Goal: Feedback & Contribution: Contribute content

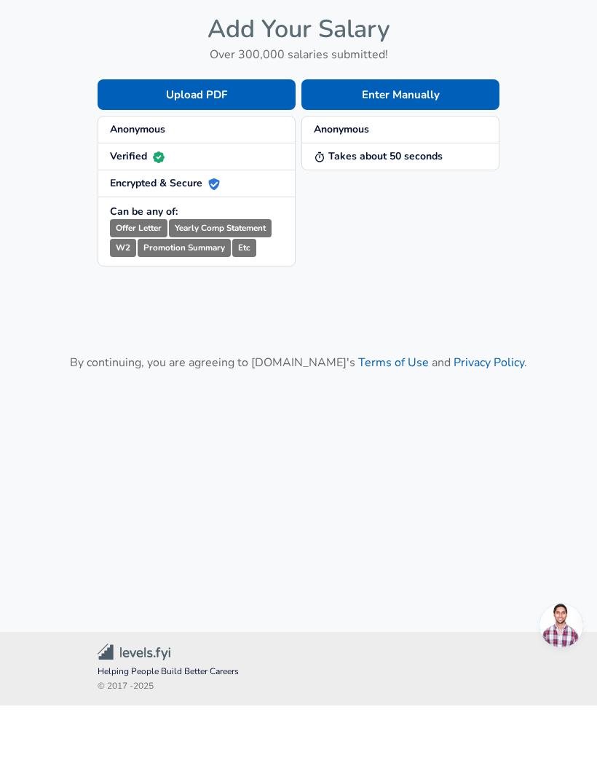
click at [431, 137] on button "Enter Manually" at bounding box center [400, 152] width 198 height 31
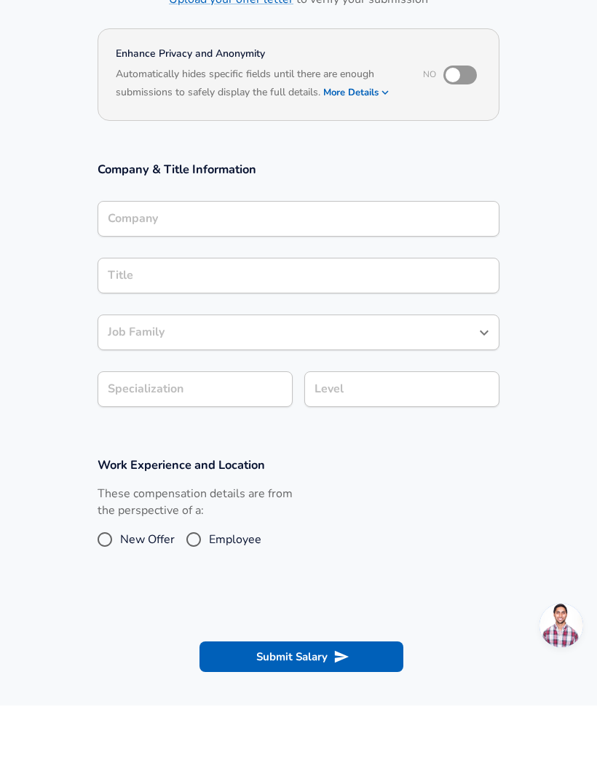
click at [473, 134] on input "checkbox" at bounding box center [452, 133] width 83 height 28
checkbox input "true"
click at [289, 265] on input "Company" at bounding box center [298, 276] width 389 height 23
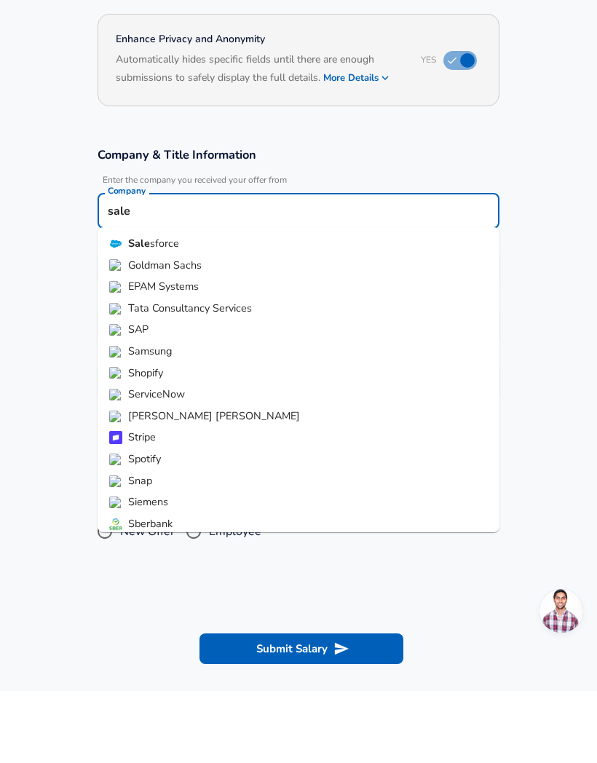
click at [138, 308] on strong "Sale" at bounding box center [139, 315] width 22 height 15
type input "Salesforce"
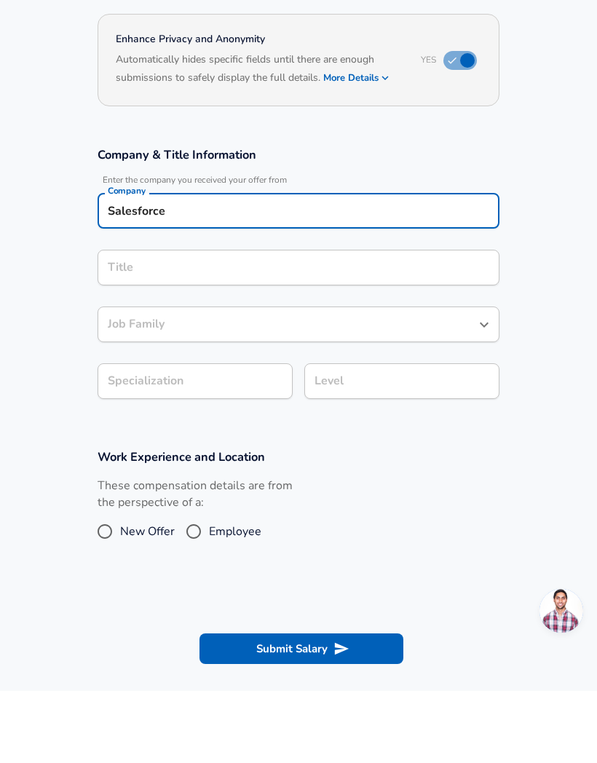
click at [117, 322] on div "Title" at bounding box center [299, 340] width 402 height 36
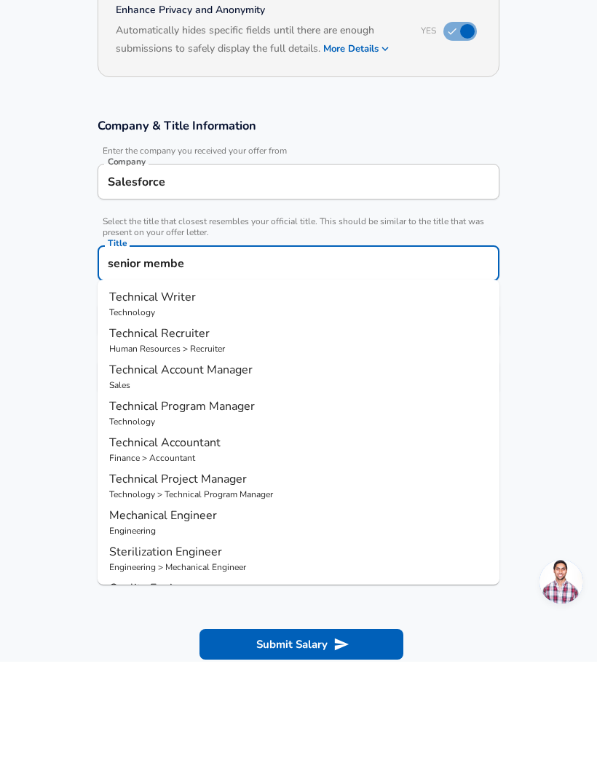
type input "senior memb"
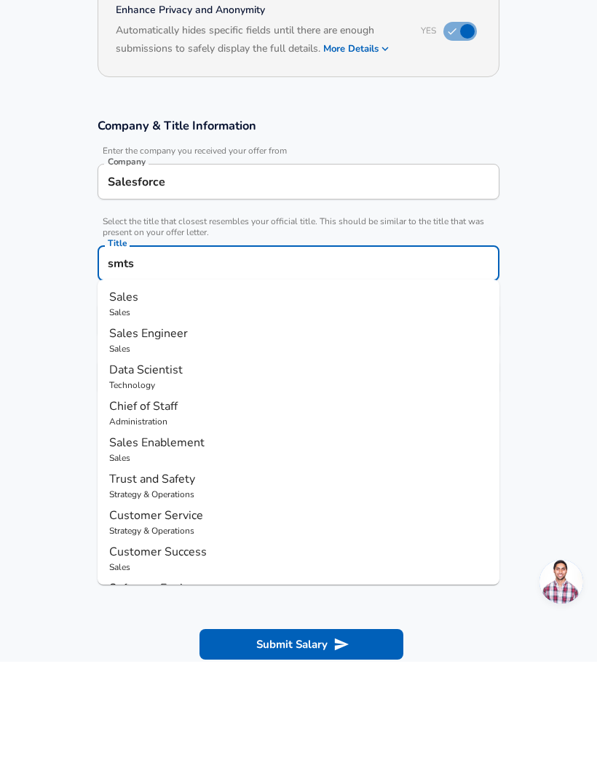
type input "smts"
click at [32, 366] on section "Company & Title Information Enter the company you received your offer from Comp…" at bounding box center [298, 365] width 597 height 327
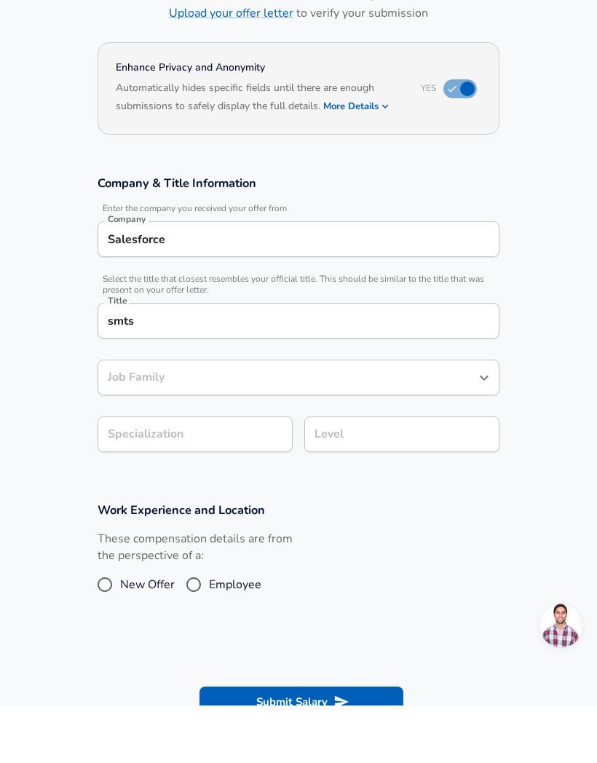
click at [371, 367] on input "smts" at bounding box center [298, 378] width 389 height 23
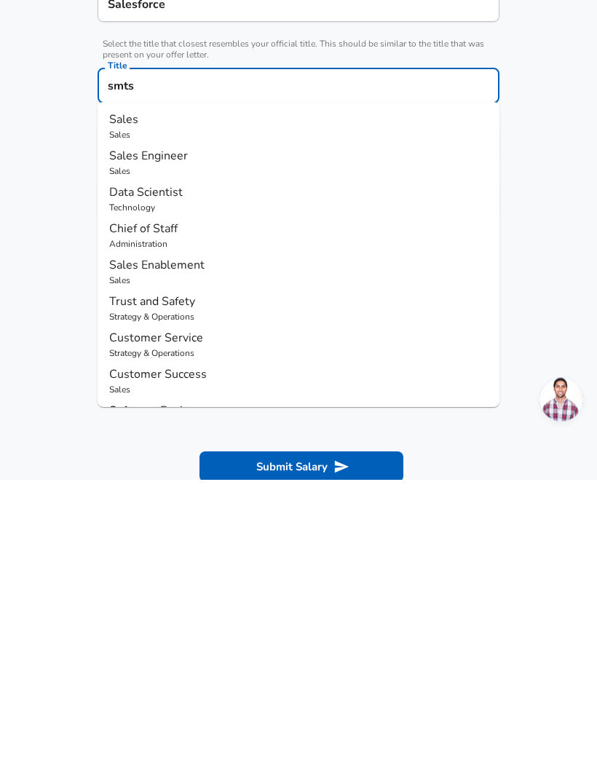
click at [542, 534] on section "Work Experience and Location These compensation details are from the perspectiv…" at bounding box center [298, 607] width 597 height 146
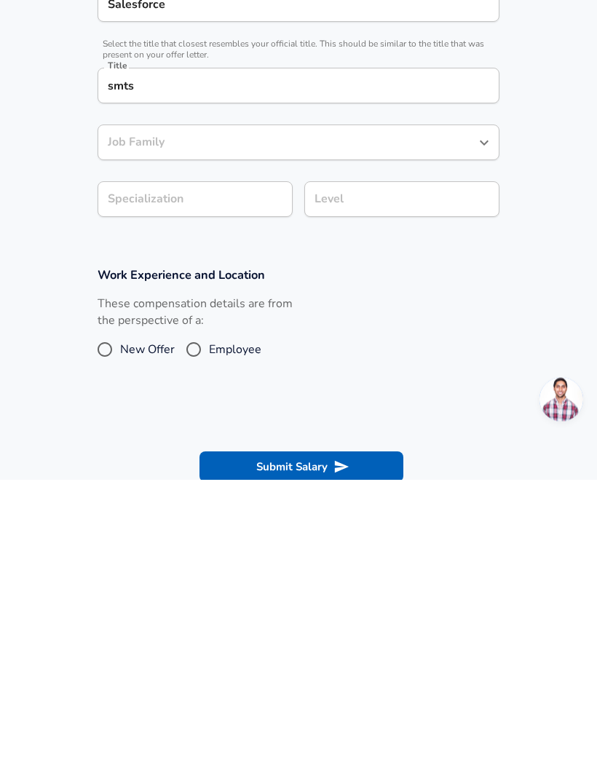
scroll to position [298, 0]
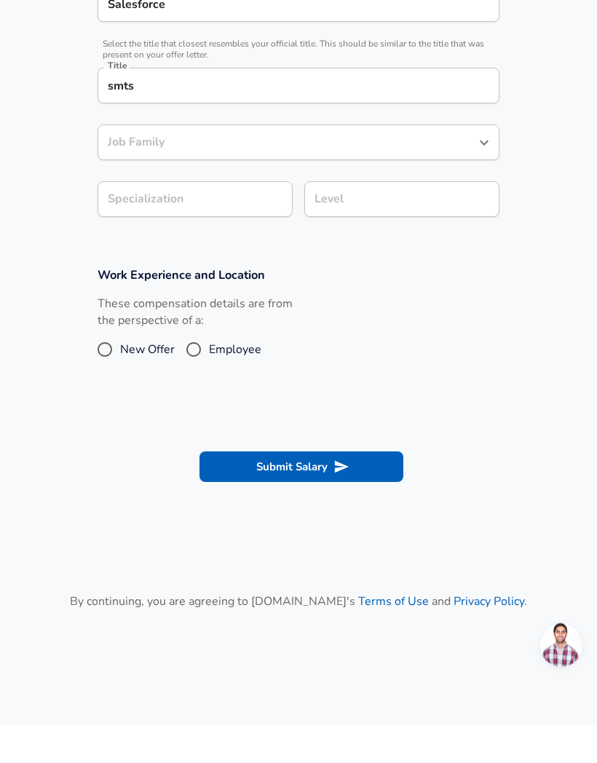
click at [315, 151] on div "Job Family Job Family" at bounding box center [299, 179] width 402 height 57
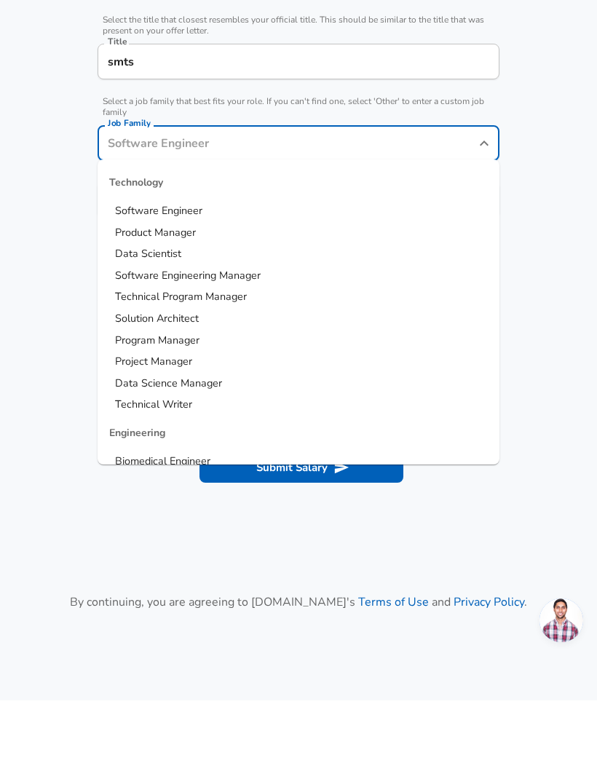
click at [192, 266] on span "Software Engineer" at bounding box center [158, 273] width 87 height 15
type input "Software Engineer"
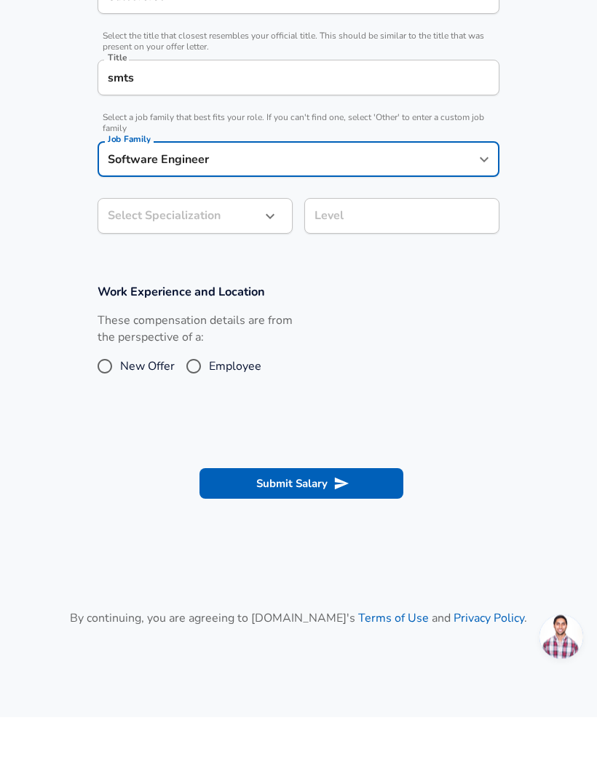
scroll to position [286, 0]
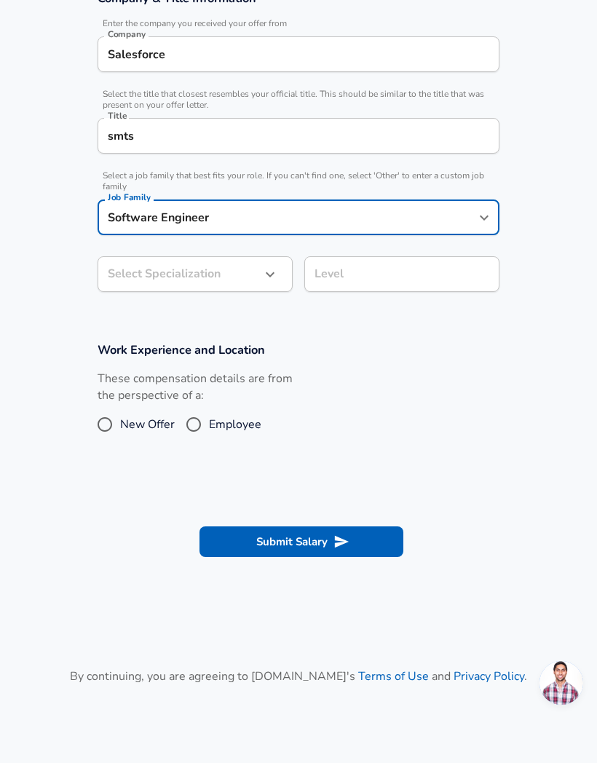
click at [256, 230] on body "English ([GEOGRAPHIC_DATA]) Change Restart Add Your Salary Upload your offer le…" at bounding box center [298, 95] width 597 height 763
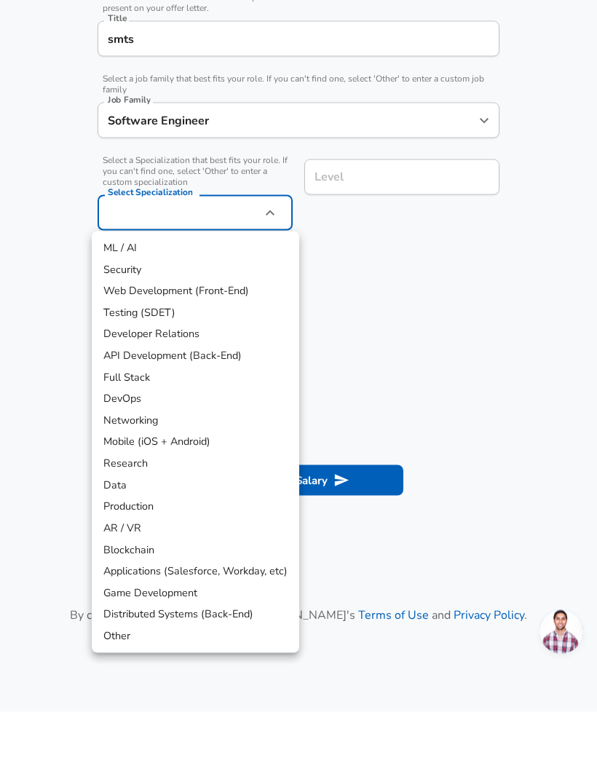
scroll to position [333, 0]
click at [202, 655] on li "Distributed Systems (Back-End)" at bounding box center [196, 666] width 208 height 22
type input "Distributed Systems (Back-End)"
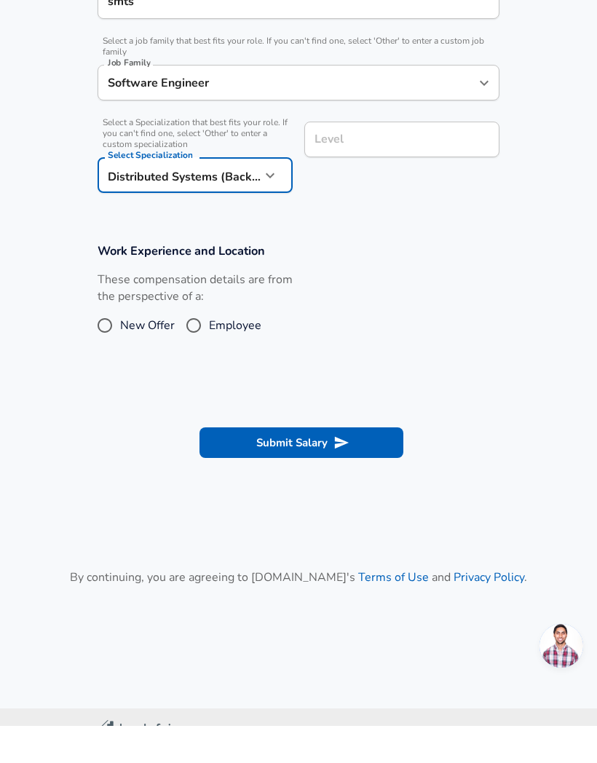
scroll to position [363, 0]
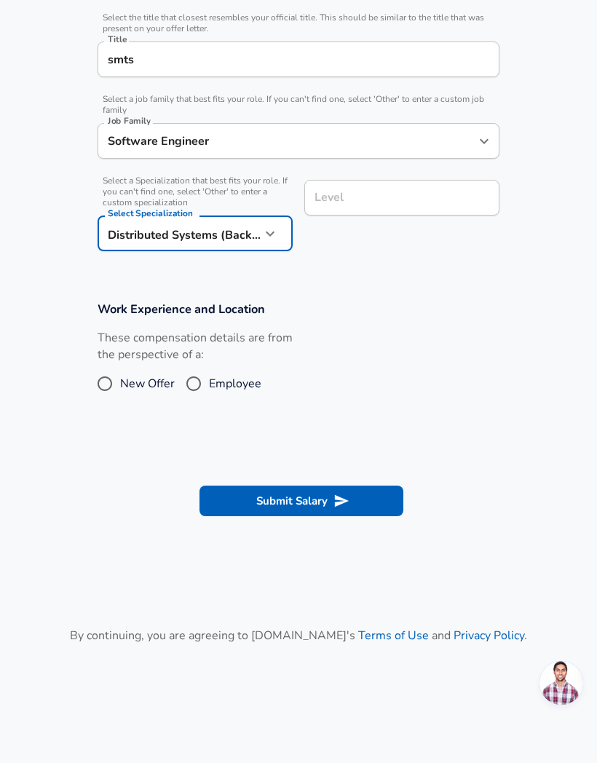
click at [394, 174] on div "Level Level" at bounding box center [401, 196] width 195 height 57
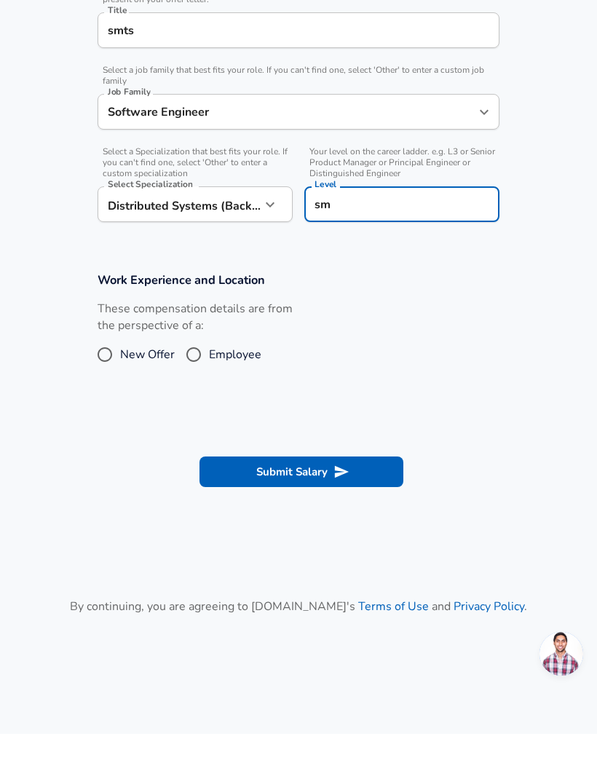
type input "s"
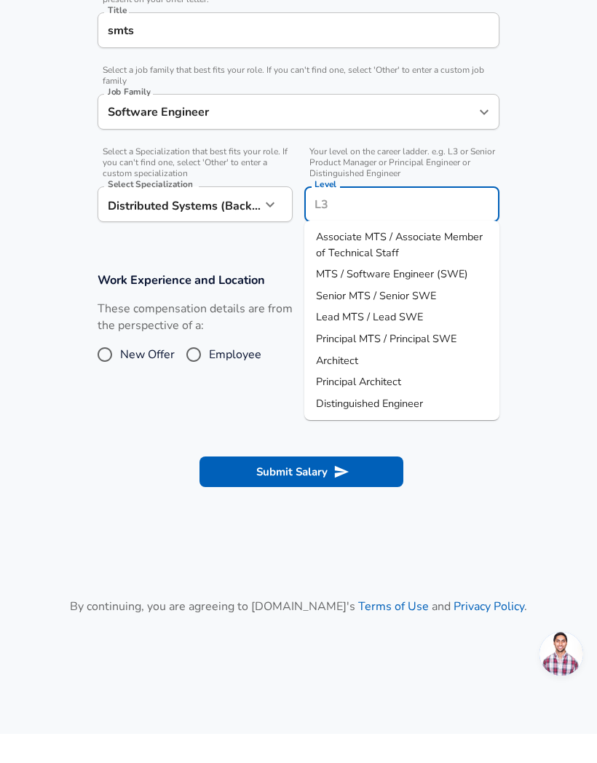
click at [414, 317] on span "Senior MTS / Senior SWE" at bounding box center [376, 324] width 120 height 15
type input "Senior MTS / Senior SWE"
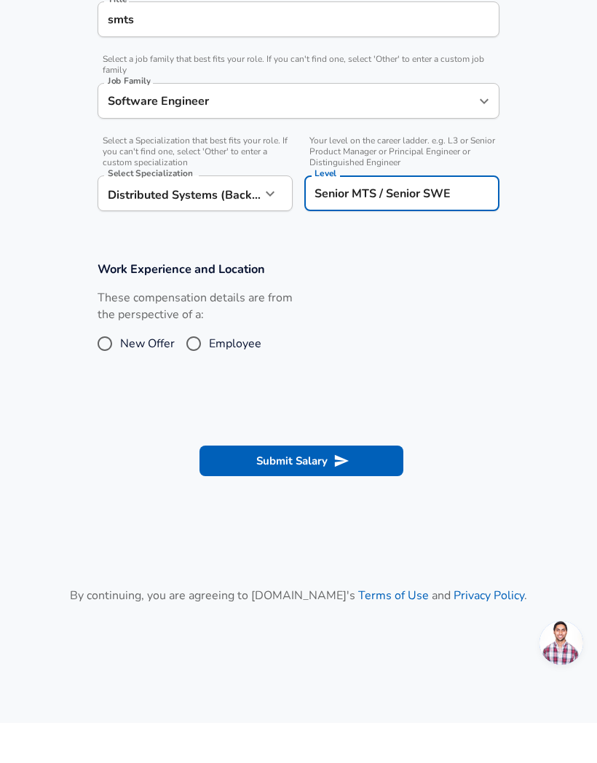
scroll to position [344, 0]
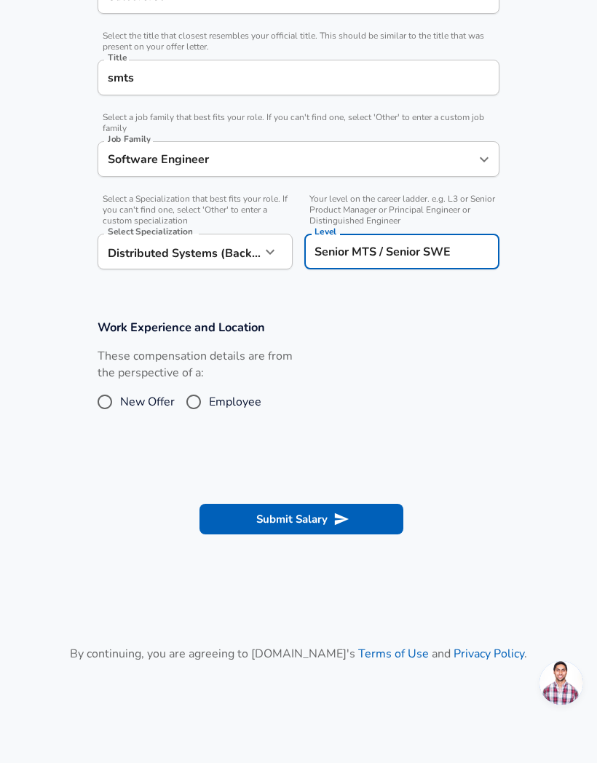
click at [454, 383] on div "These compensation details are from the perspective of a: New Offer Employee" at bounding box center [293, 386] width 414 height 77
click at [352, 515] on button "Submit Salary" at bounding box center [302, 519] width 204 height 31
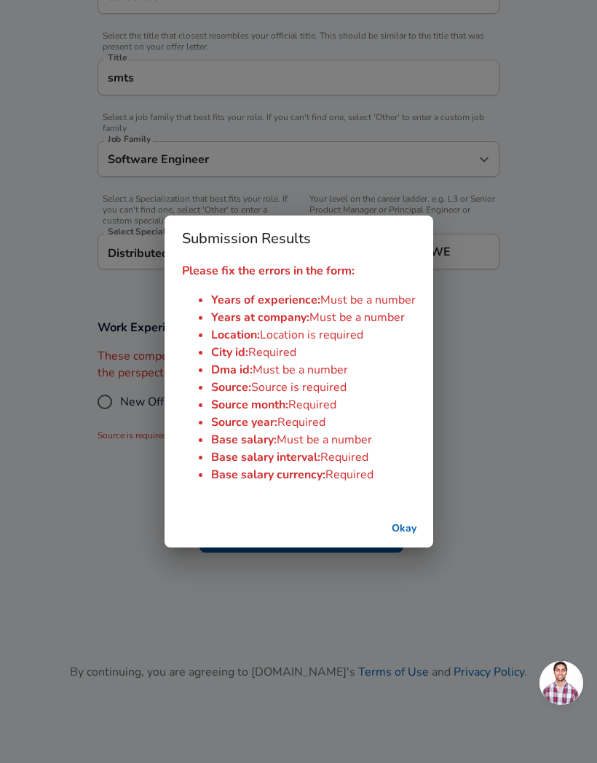
click at [400, 531] on button "Okay" at bounding box center [404, 529] width 47 height 27
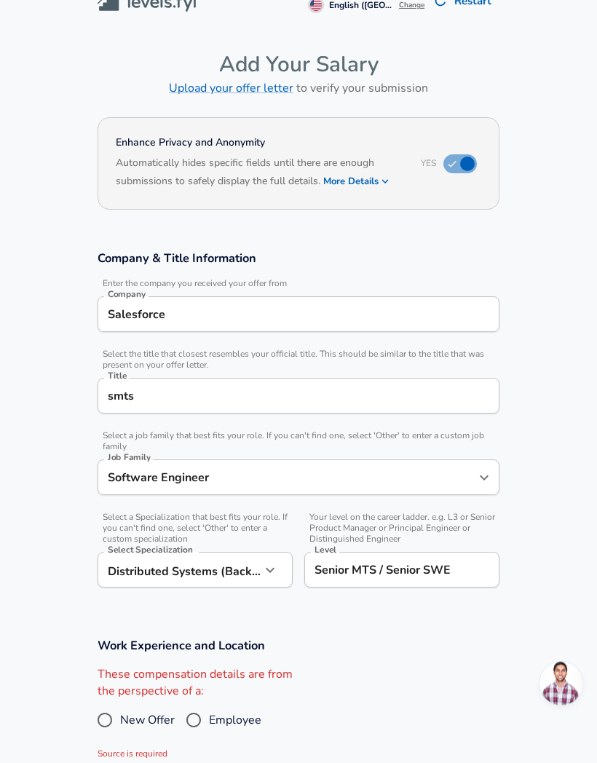
scroll to position [25, 0]
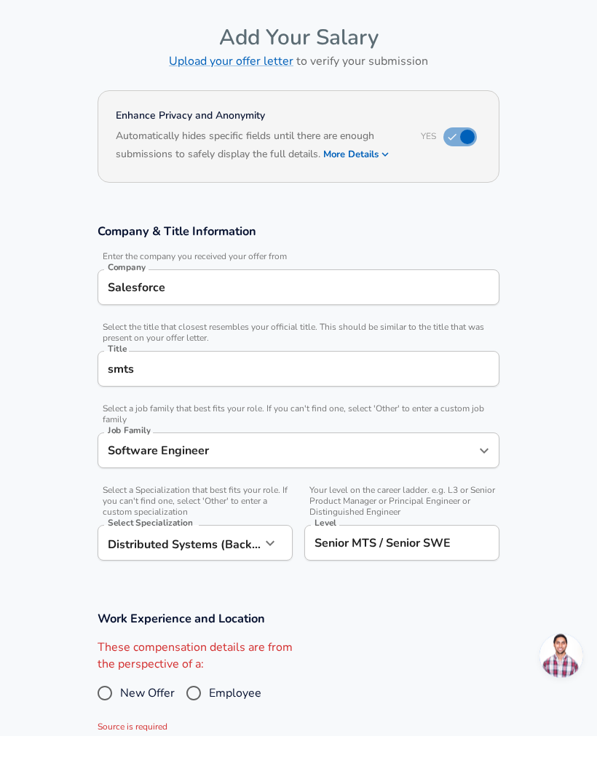
click at [194, 709] on input "Employee" at bounding box center [193, 720] width 31 height 23
radio input "true"
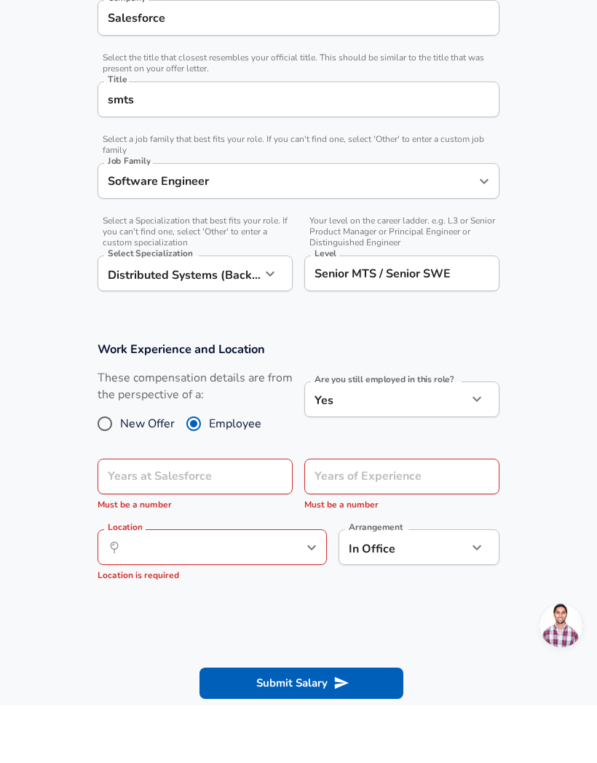
scroll to position [269, 0]
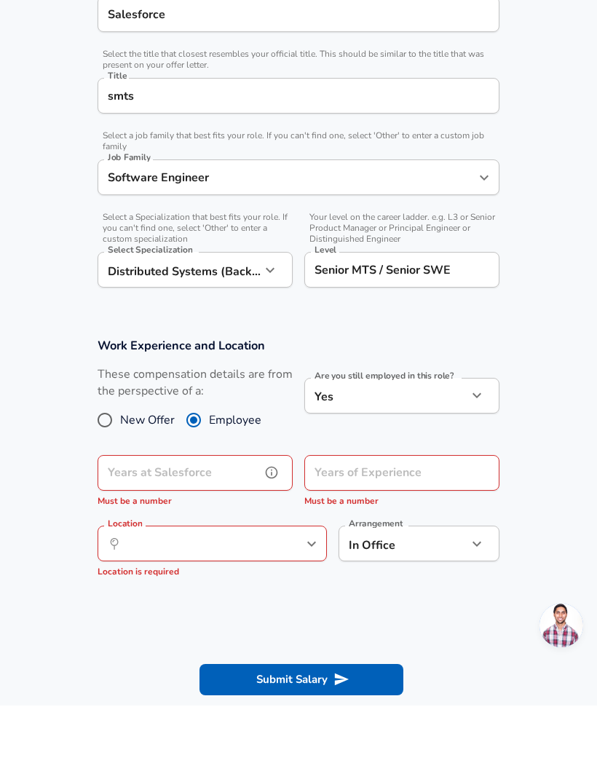
click at [242, 513] on input "Years at Salesforce" at bounding box center [179, 531] width 163 height 36
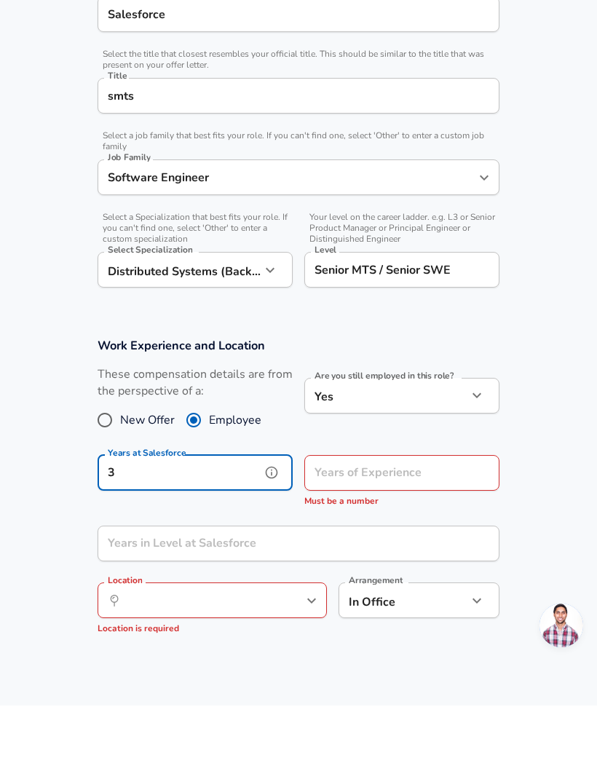
type input "3"
click at [542, 433] on section "Work Experience and Location These compensation details are from the perspectiv…" at bounding box center [298, 550] width 597 height 345
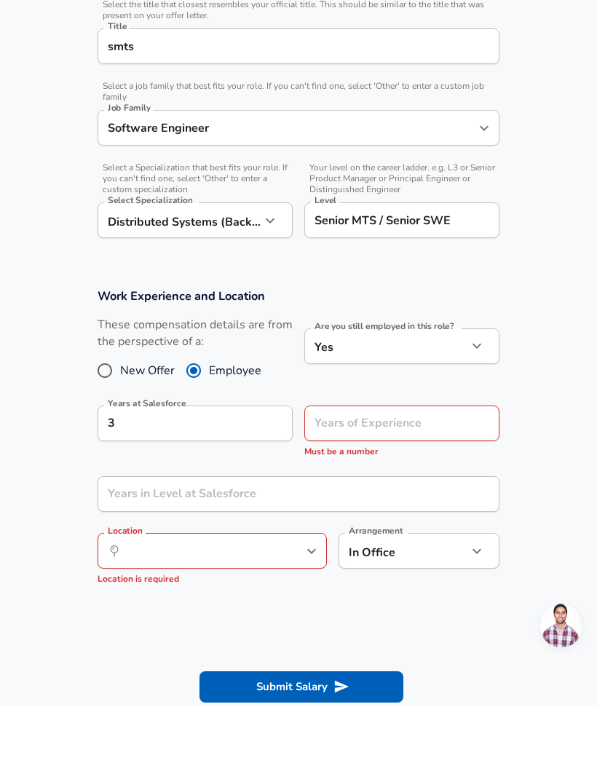
scroll to position [348, 0]
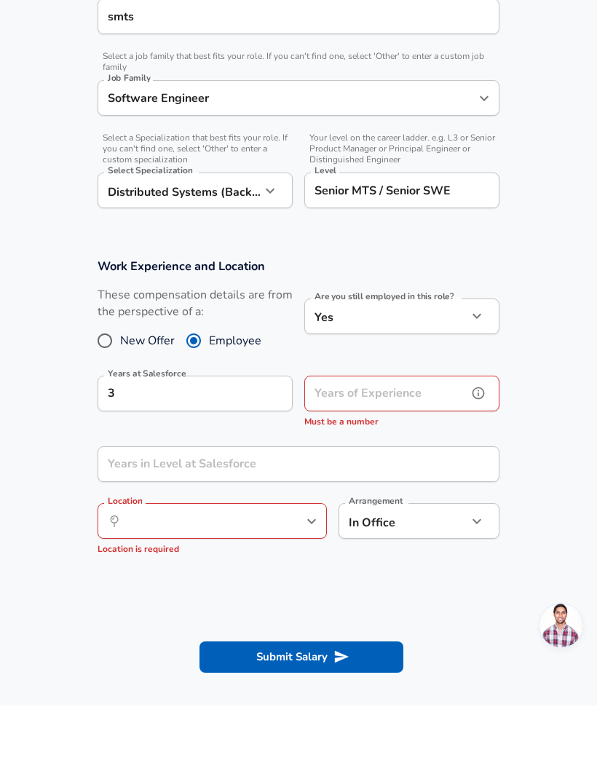
click at [427, 433] on input "Years of Experience" at bounding box center [385, 451] width 163 height 36
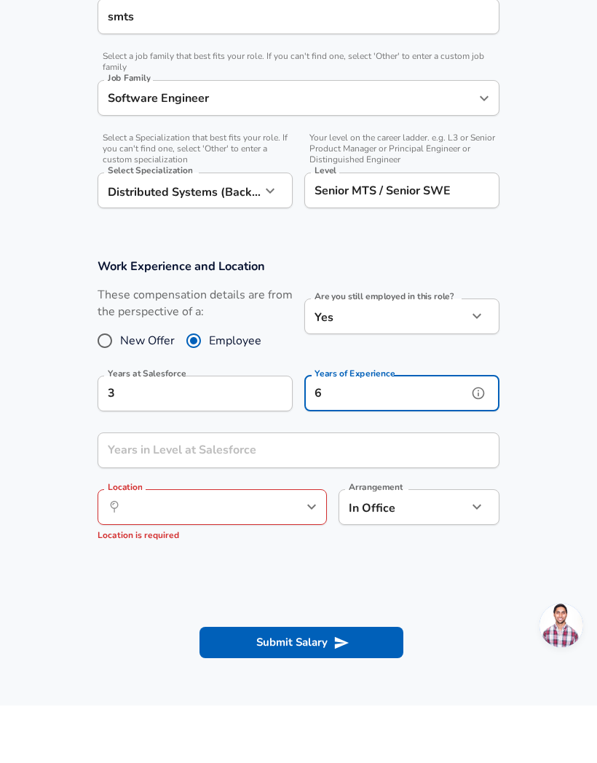
type input "6"
click at [542, 448] on section "Work Experience and Location These compensation details are from the perspectiv…" at bounding box center [298, 464] width 597 height 331
click at [334, 490] on input "Years in Level at Salesforce" at bounding box center [283, 508] width 370 height 36
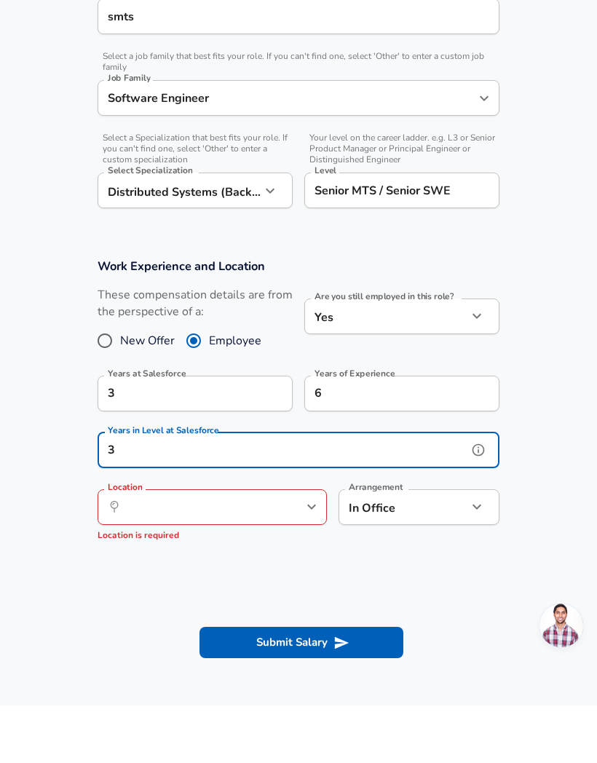
type input "3"
click at [557, 443] on section "Work Experience and Location These compensation details are from the perspectiv…" at bounding box center [298, 464] width 597 height 331
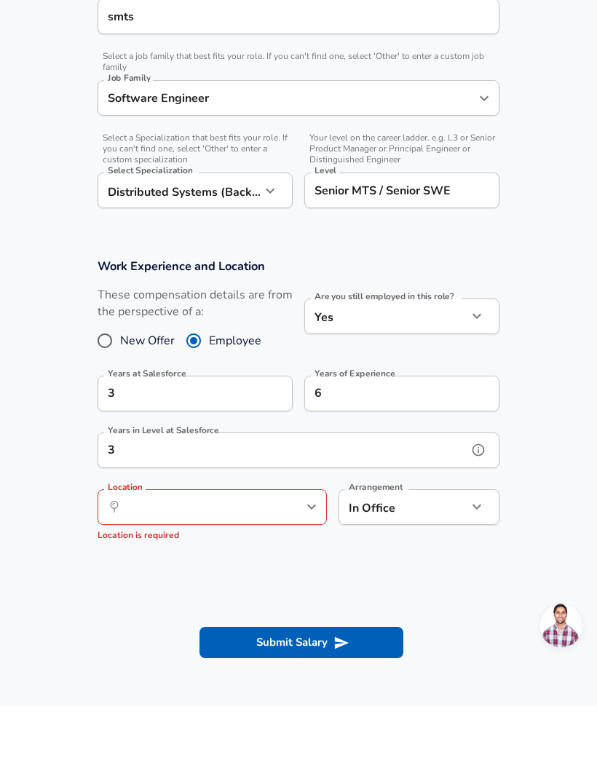
click at [479, 500] on icon "help" at bounding box center [478, 507] width 15 height 15
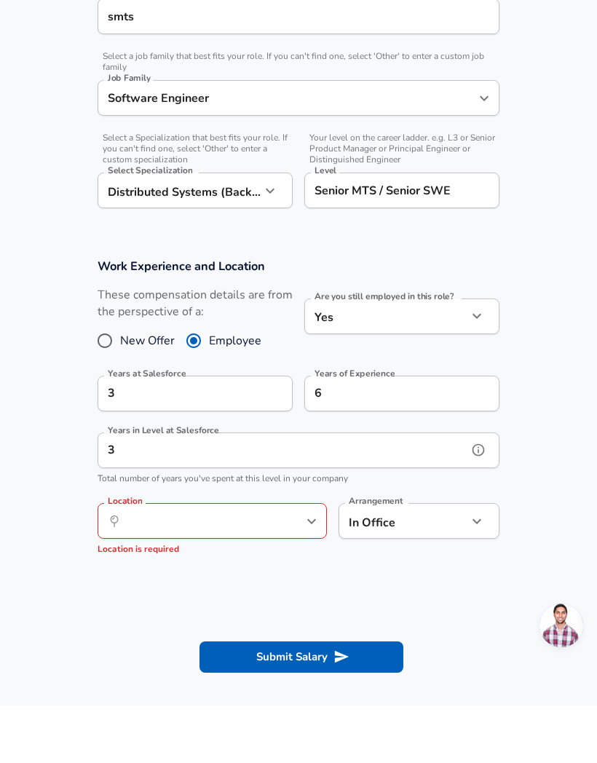
click at [475, 502] on icon "help" at bounding box center [479, 508] width 12 height 12
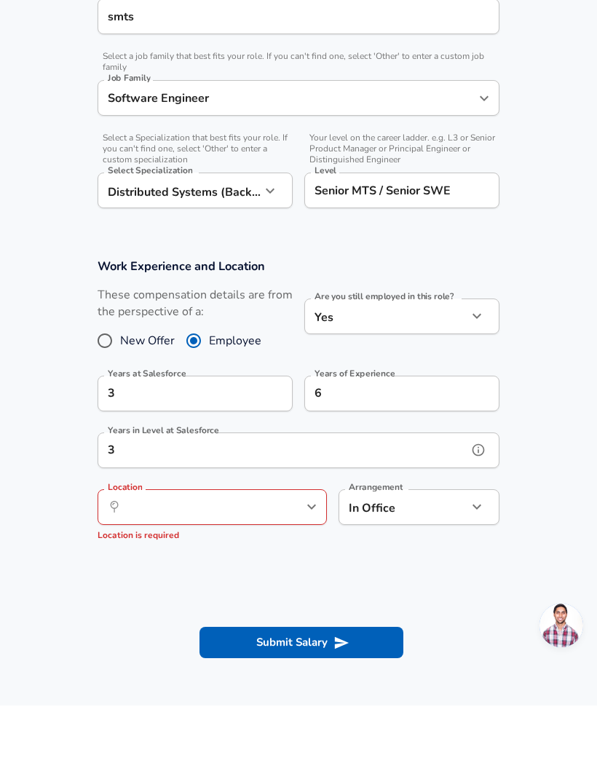
click at [480, 502] on icon "help" at bounding box center [479, 508] width 12 height 12
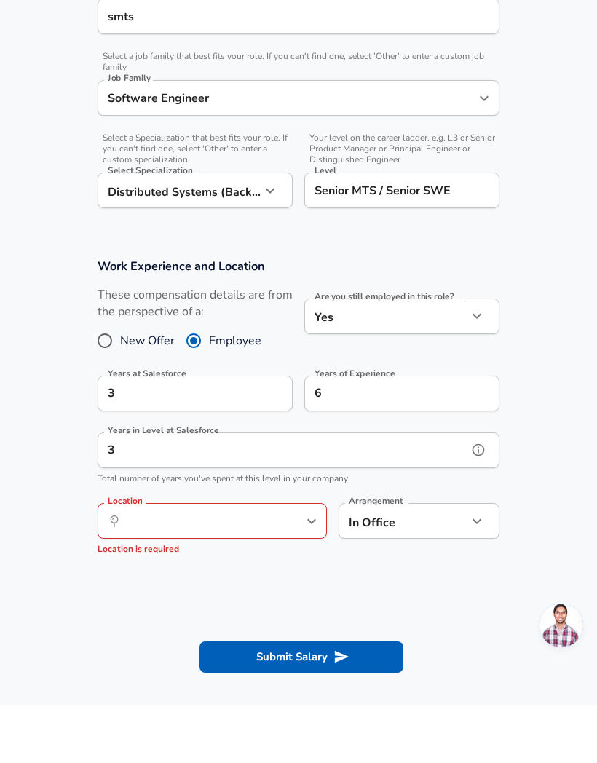
click at [301, 490] on input "3" at bounding box center [283, 508] width 370 height 36
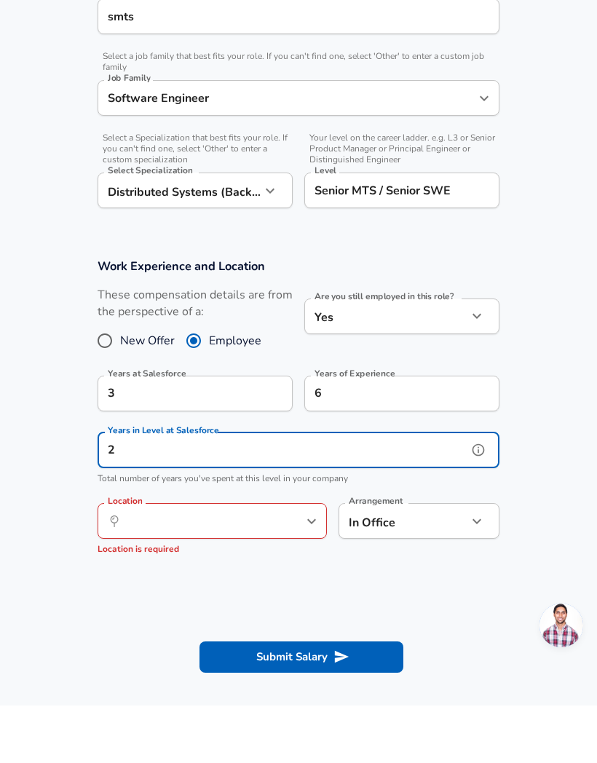
type input "2"
click at [55, 467] on section "Work Experience and Location These compensation details are from the perspectiv…" at bounding box center [298, 471] width 597 height 345
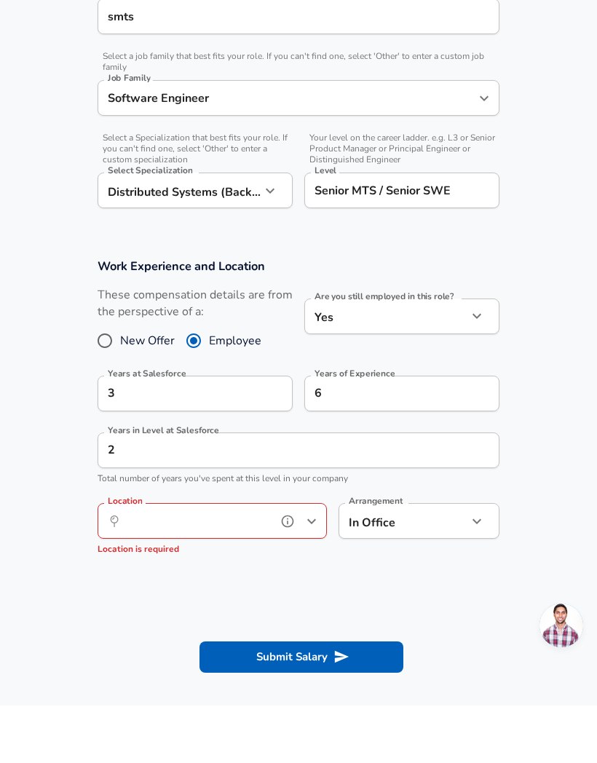
click at [227, 567] on input "Location" at bounding box center [196, 578] width 149 height 23
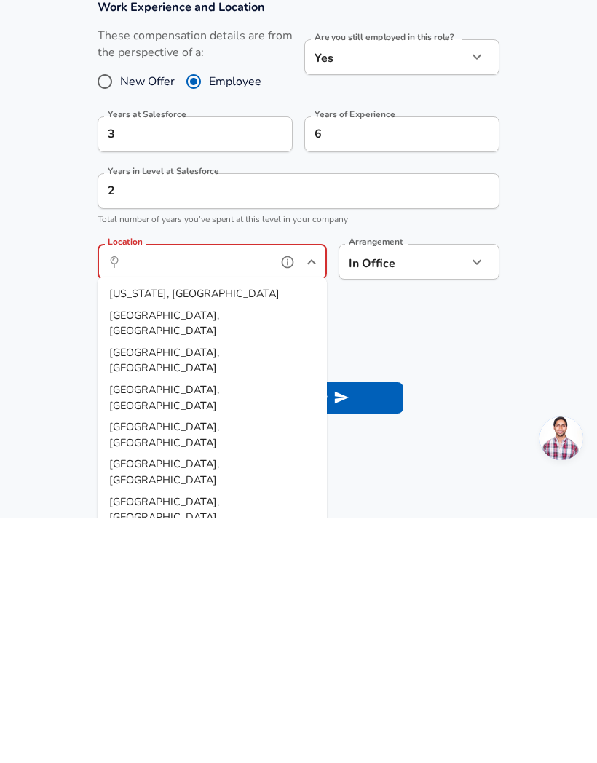
scroll to position [426, 0]
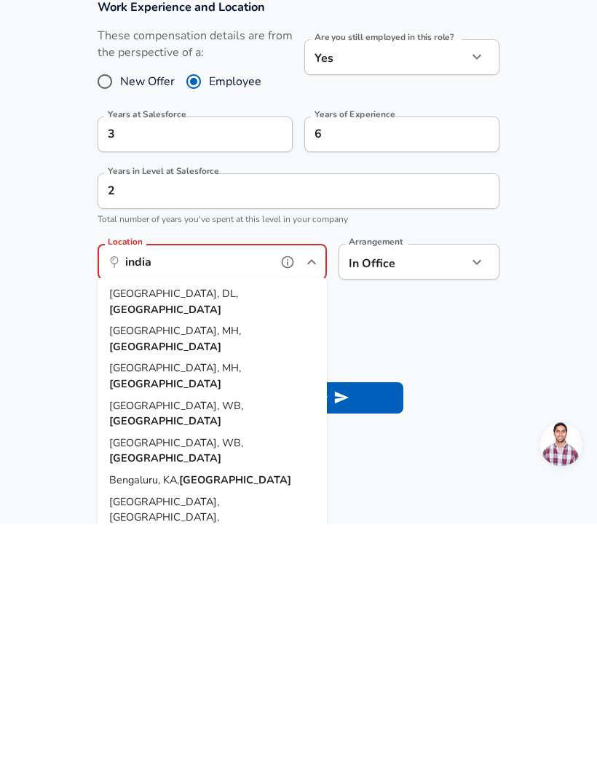
click at [177, 711] on span "Bengaluru, KA," at bounding box center [144, 718] width 70 height 15
type input "[GEOGRAPHIC_DATA], [GEOGRAPHIC_DATA], [GEOGRAPHIC_DATA]"
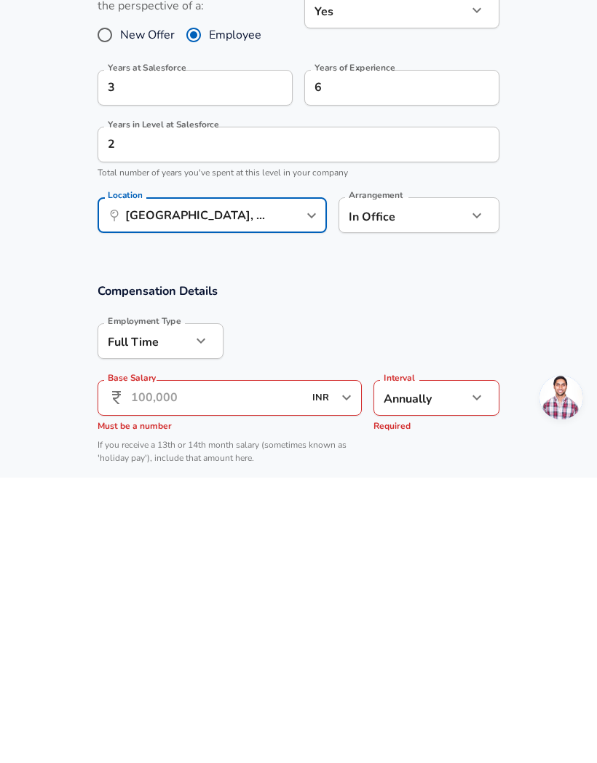
click at [211, 666] on input "Base Salary" at bounding box center [217, 684] width 173 height 36
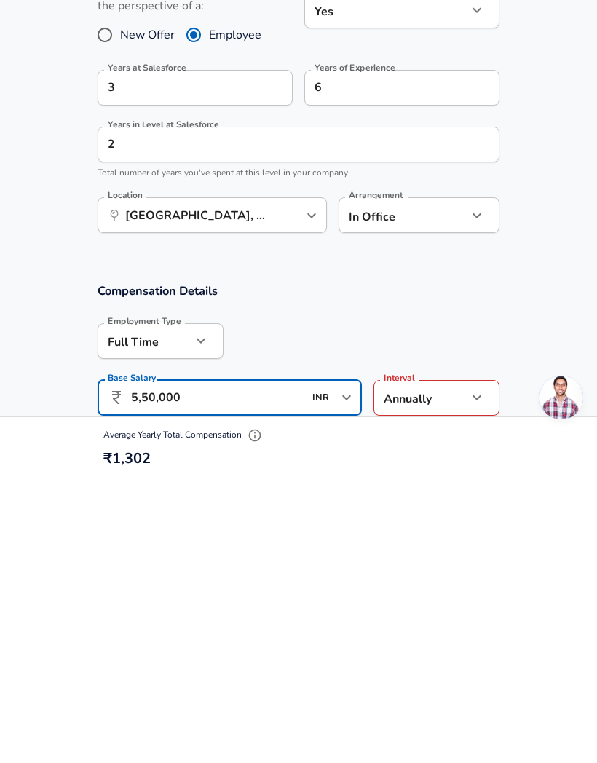
type input "55,00,000"
click at [529, 568] on section "Compensation Details Employment Type [DEMOGRAPHIC_DATA] full_time Employment Ty…" at bounding box center [298, 663] width 597 height 191
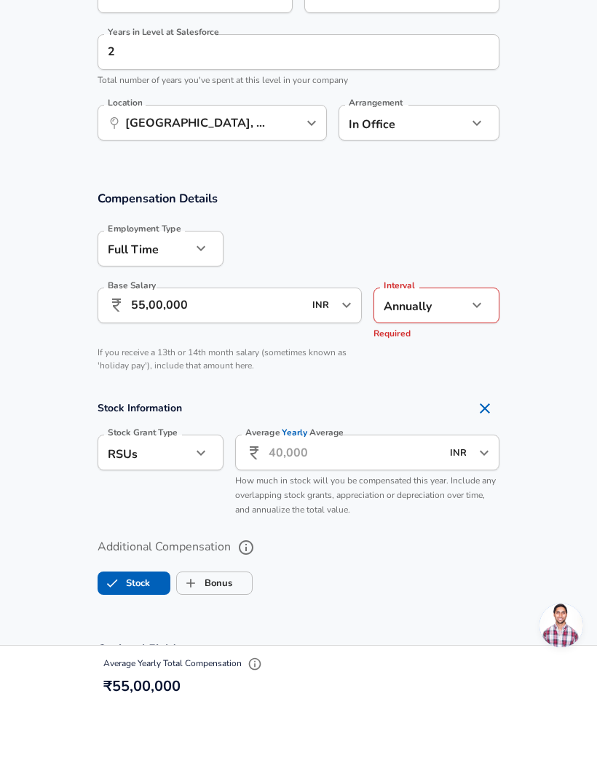
scroll to position [748, 0]
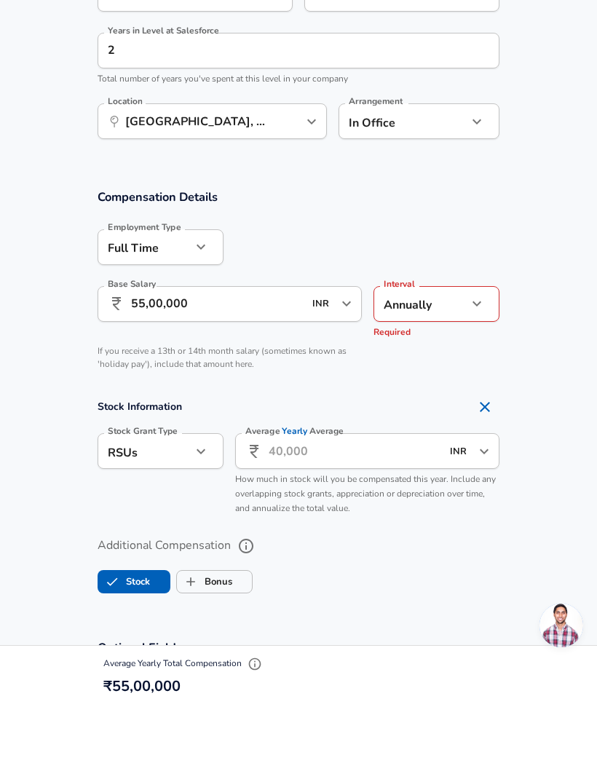
click at [303, 491] on input "Average Yearly Average" at bounding box center [355, 509] width 173 height 36
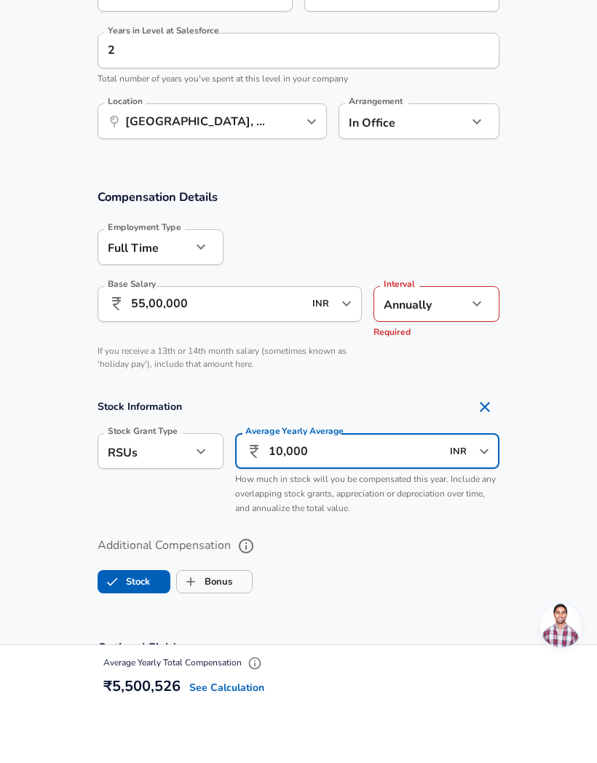
click at [559, 450] on section "Stock Information Stock Grant Type RSUs stock Stock Grant Type Average Yearly A…" at bounding box center [298, 515] width 597 height 130
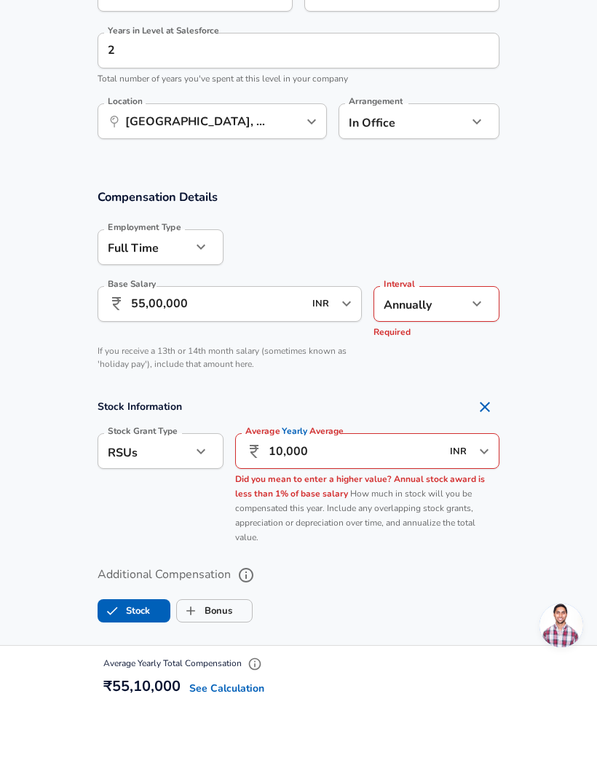
click at [379, 491] on input "10,000" at bounding box center [355, 509] width 173 height 36
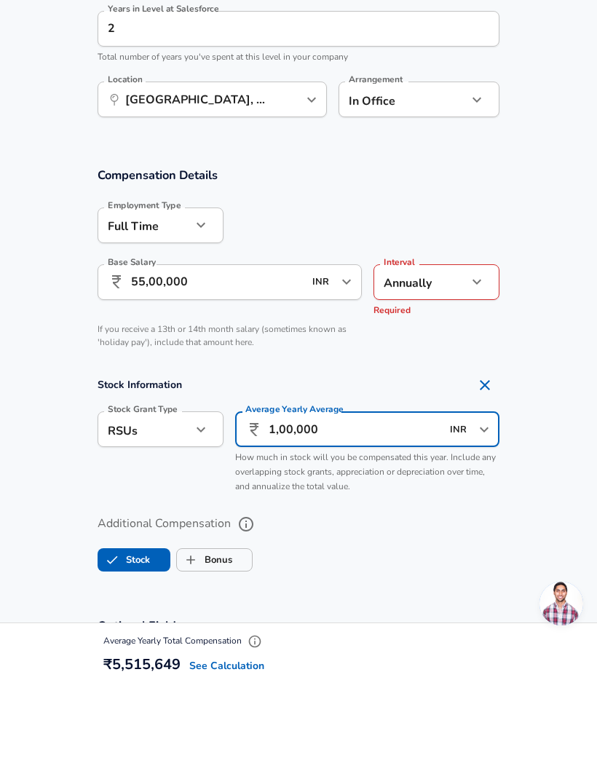
click at [542, 350] on section "Compensation Details Employment Type [DEMOGRAPHIC_DATA] full_time Employment Ty…" at bounding box center [298, 341] width 597 height 191
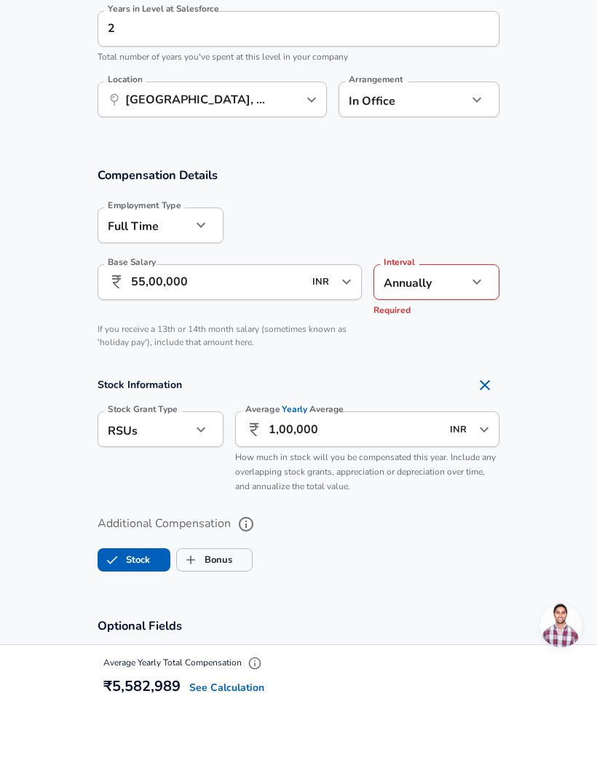
click at [367, 469] on input "1,00,000" at bounding box center [355, 487] width 173 height 36
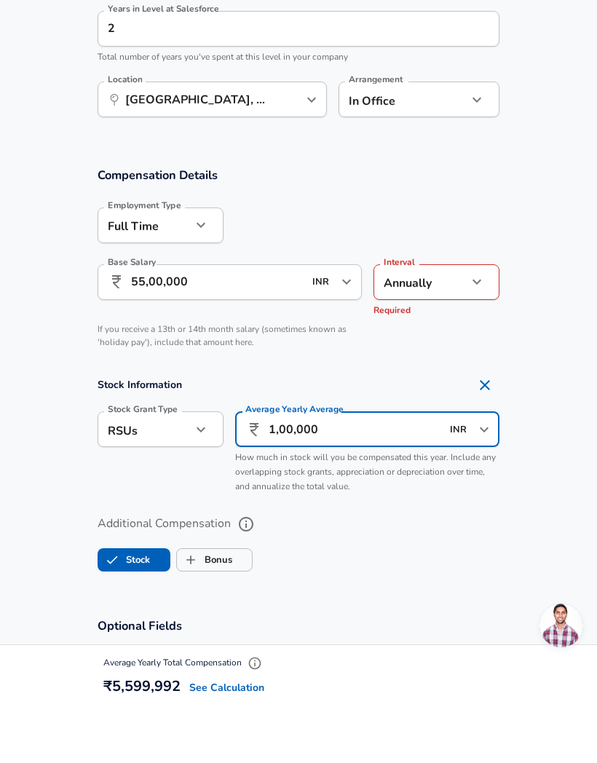
type input "10,00,000"
click at [529, 348] on section "Compensation Details Employment Type [DEMOGRAPHIC_DATA] full_time Employment Ty…" at bounding box center [298, 319] width 597 height 191
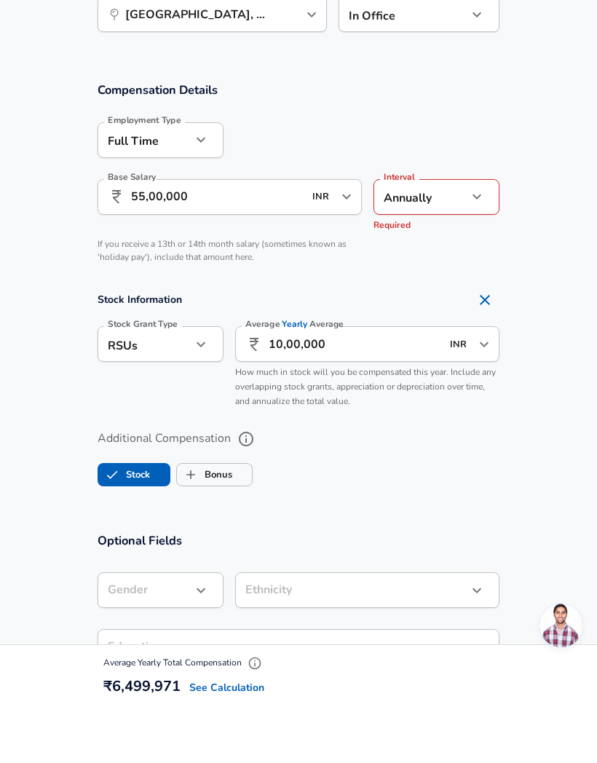
scroll to position [880, 0]
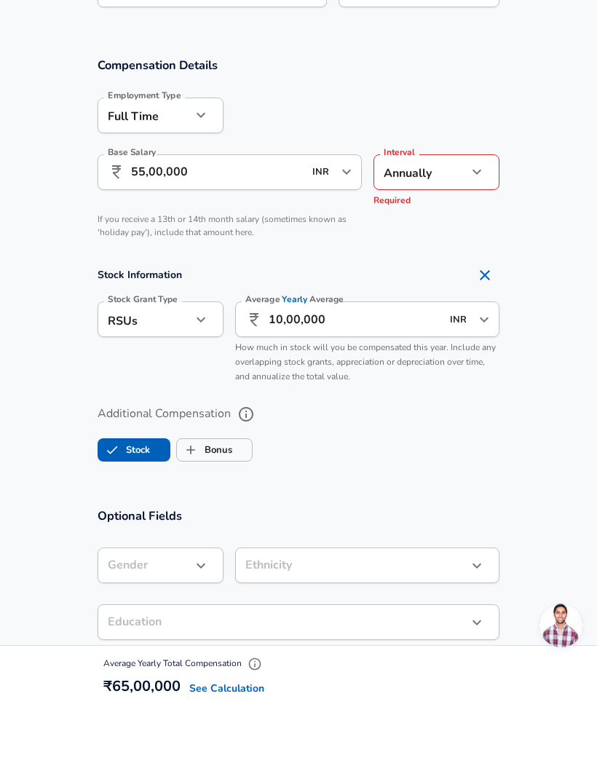
click at [229, 494] on label "Bonus" at bounding box center [204, 508] width 55 height 28
checkbox input "true"
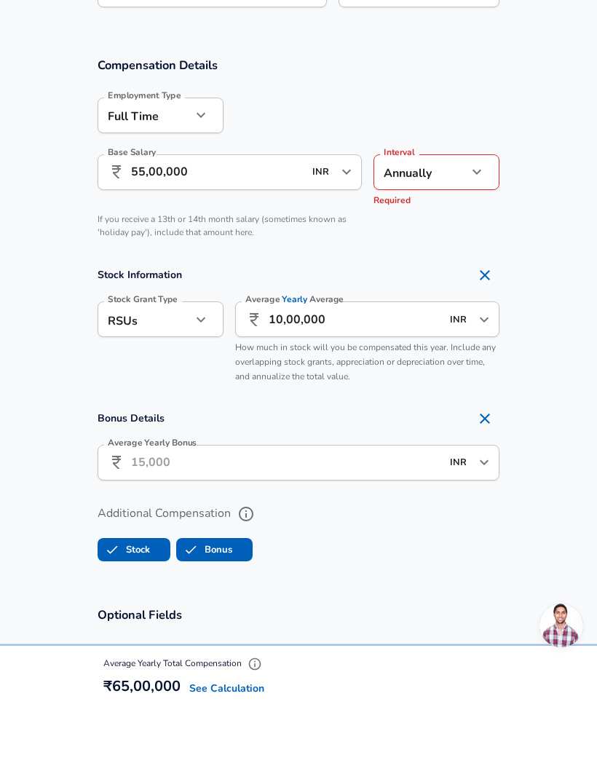
click at [312, 502] on input "Average Yearly Bonus" at bounding box center [286, 520] width 310 height 36
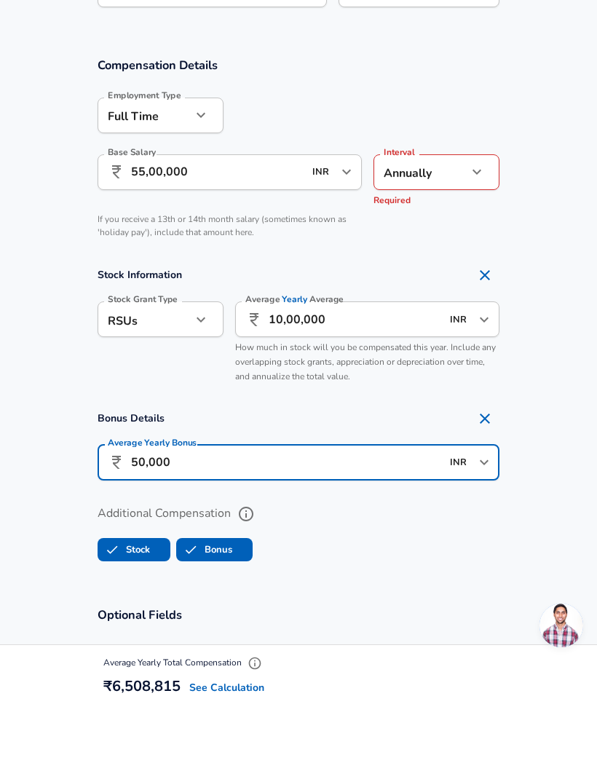
type input "5,00,000"
click at [539, 462] on section "Bonus Details Average Yearly Bonus ​ 5,00,000 INR ​ Average Yearly Bonus" at bounding box center [298, 505] width 597 height 86
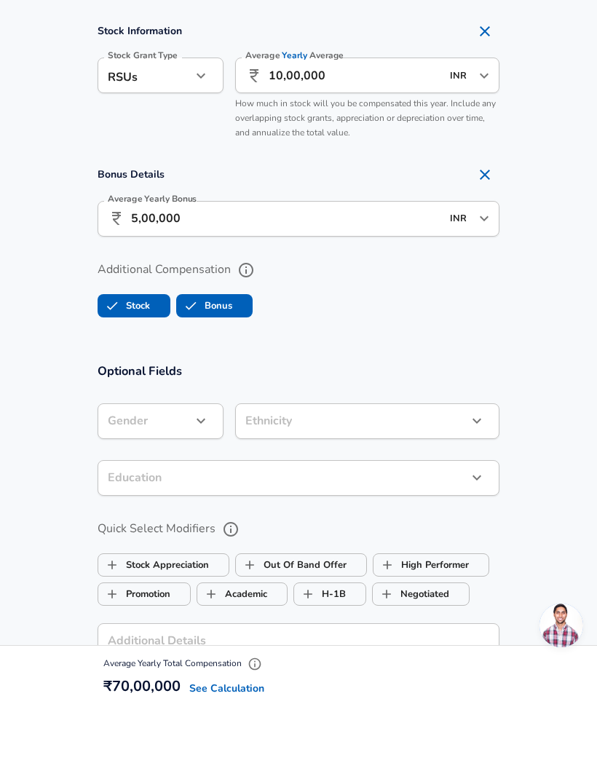
scroll to position [1135, 0]
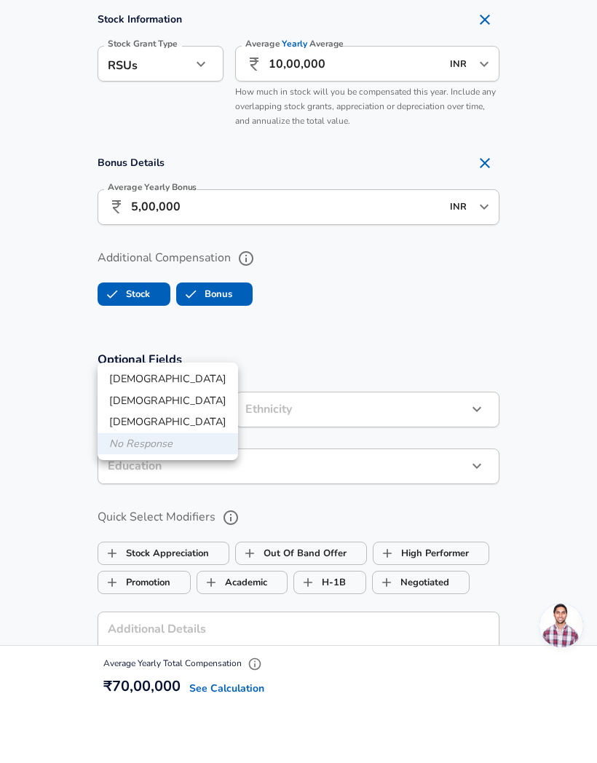
click at [167, 426] on li "[DEMOGRAPHIC_DATA]" at bounding box center [168, 437] width 141 height 22
type input "[DEMOGRAPHIC_DATA]"
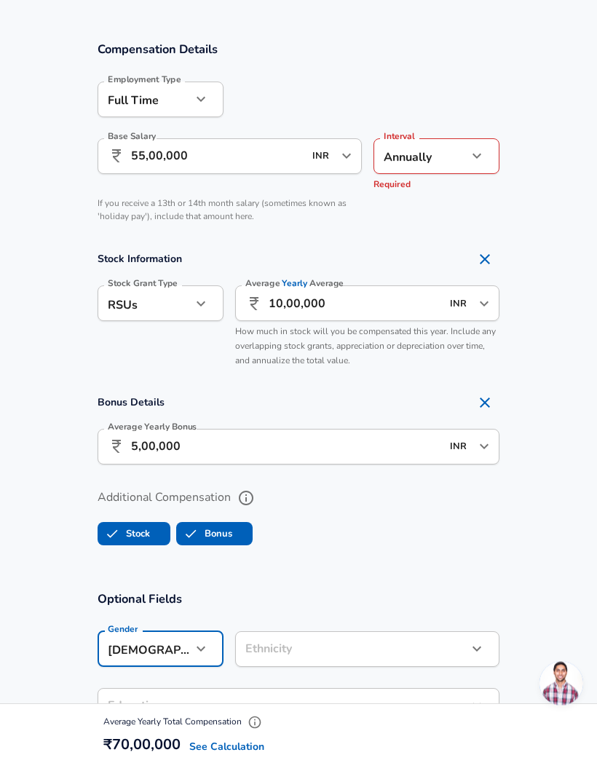
scroll to position [952, 0]
click at [154, 149] on input "55,00,000" at bounding box center [217, 157] width 173 height 36
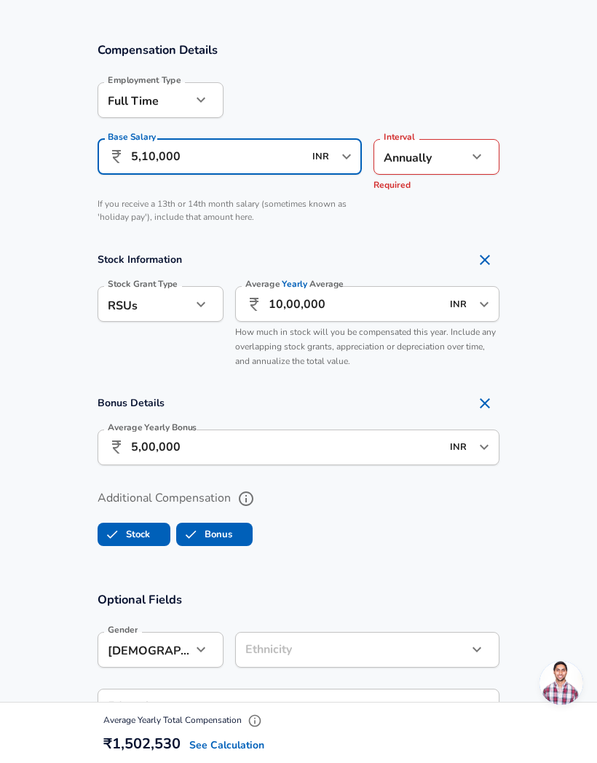
type input "51,00,000"
click at [520, 220] on section "Compensation Details Employment Type [DEMOGRAPHIC_DATA] full_time Employment Ty…" at bounding box center [298, 137] width 597 height 191
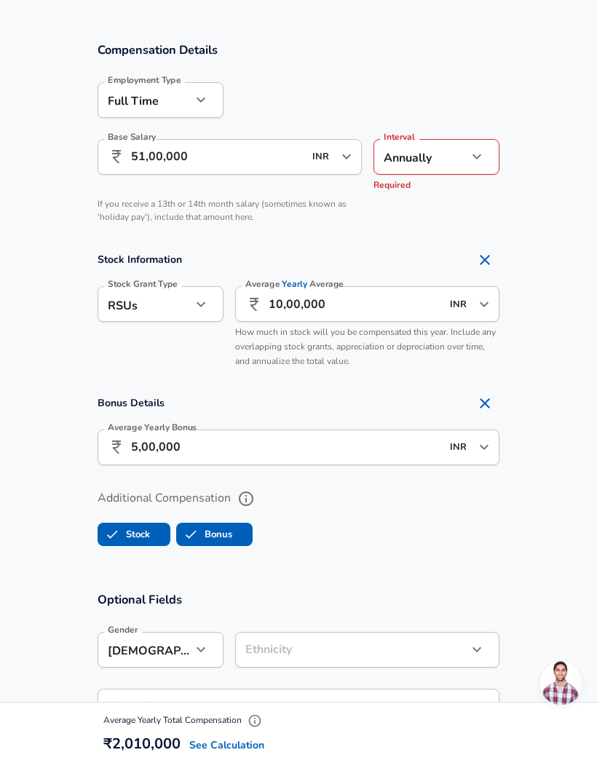
click at [467, 154] on button "button" at bounding box center [477, 156] width 25 height 25
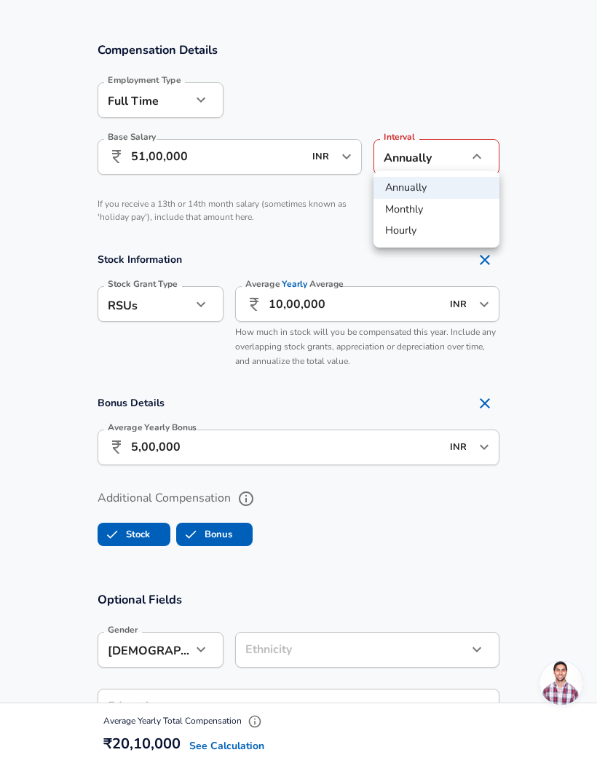
click at [452, 186] on li "Annually" at bounding box center [437, 188] width 126 height 22
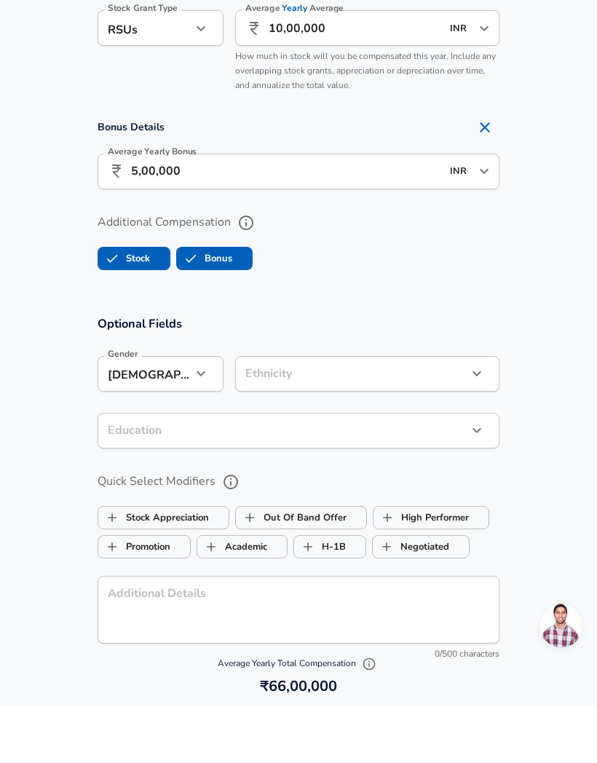
scroll to position [1172, 0]
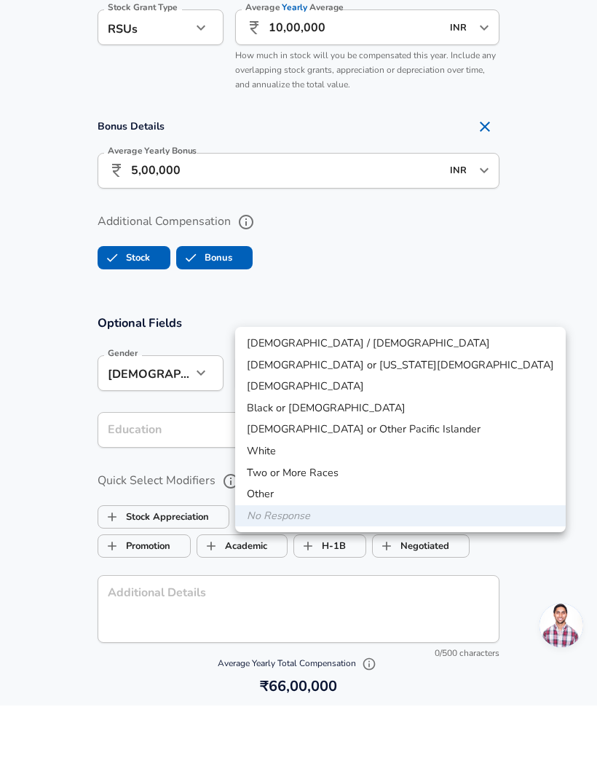
click at [296, 433] on li "[DEMOGRAPHIC_DATA]" at bounding box center [400, 444] width 331 height 22
type input "[DEMOGRAPHIC_DATA]"
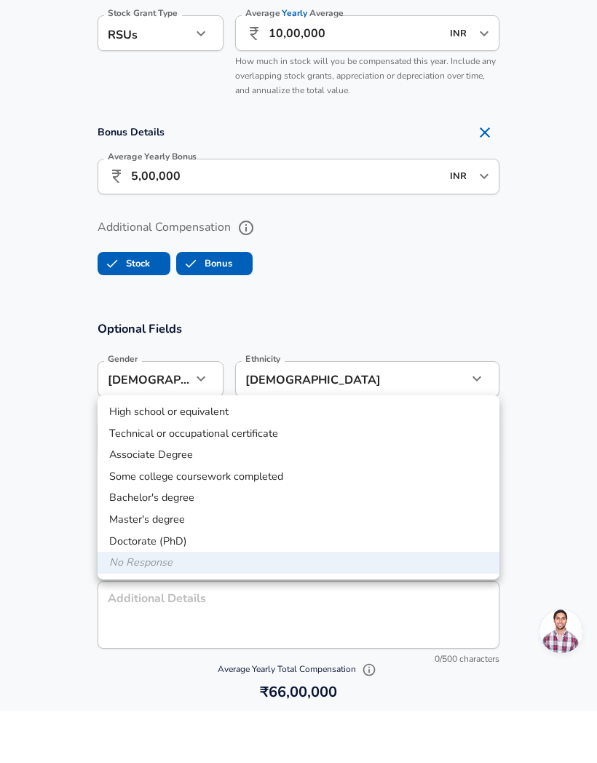
click at [189, 561] on li "Master's degree" at bounding box center [299, 572] width 402 height 22
type input "Masters degree"
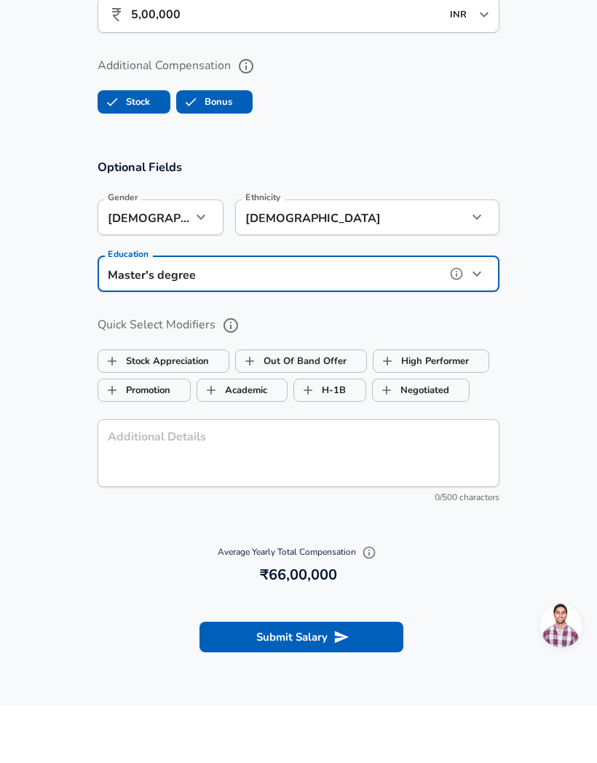
scroll to position [1349, 0]
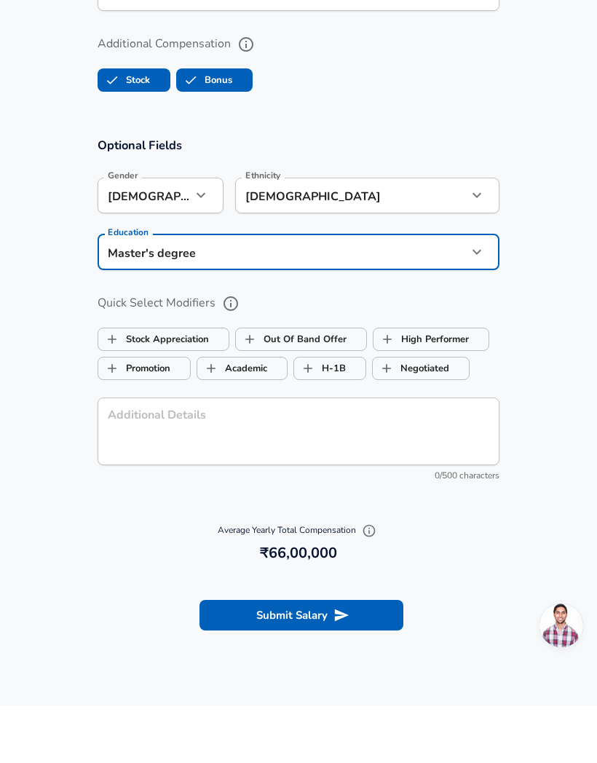
click at [358, 658] on button "Submit Salary" at bounding box center [302, 673] width 204 height 31
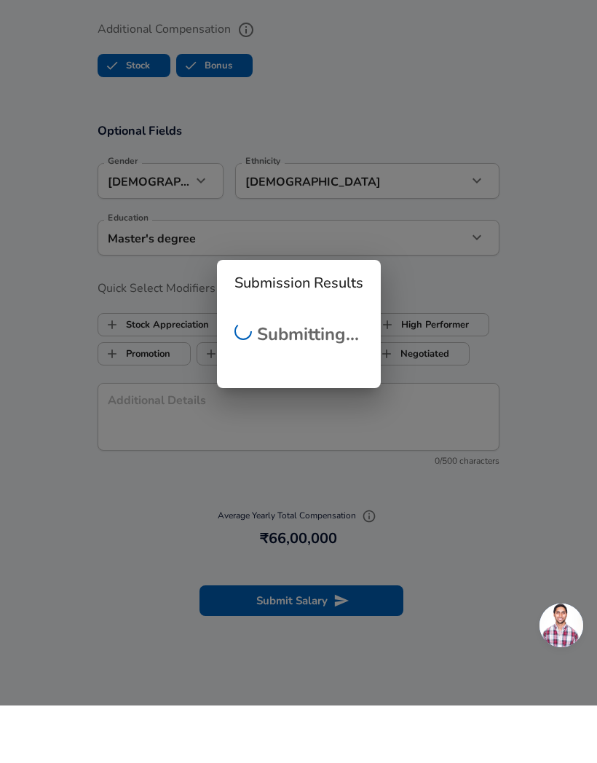
checkbox input "false"
